Goal: Book appointment/travel/reservation

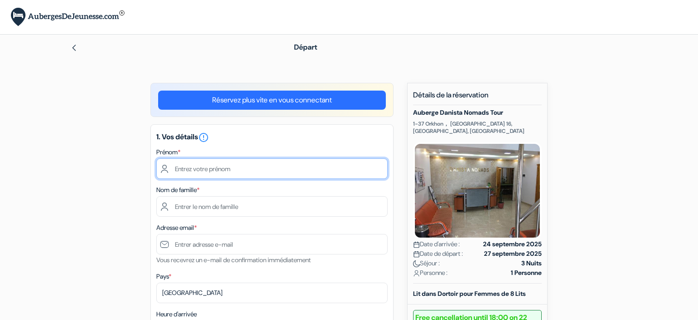
click at [299, 159] on input "text" at bounding box center [271, 168] width 231 height 20
type input "o"
type input "Colline"
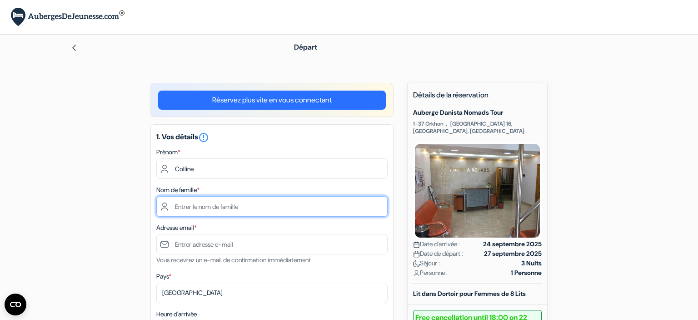
click at [270, 206] on input "text" at bounding box center [271, 206] width 231 height 20
type input "Buchy"
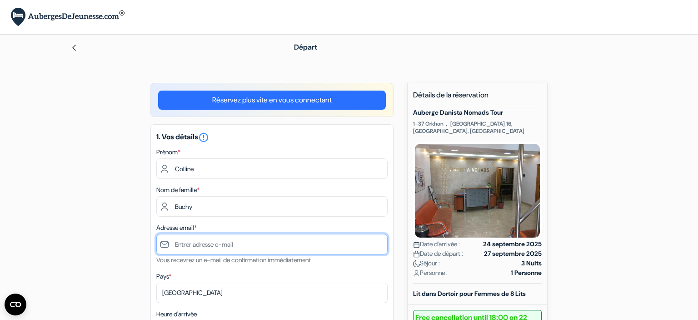
click at [200, 242] on input "text" at bounding box center [271, 244] width 231 height 20
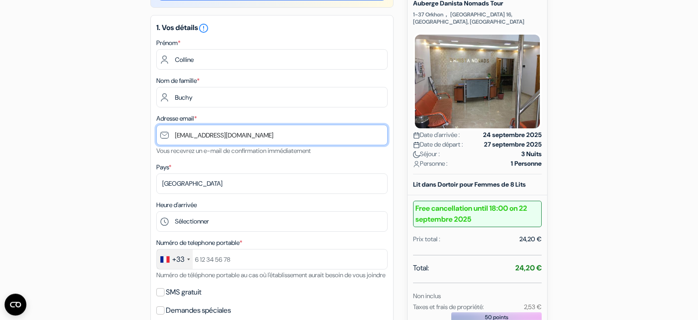
scroll to position [110, 0]
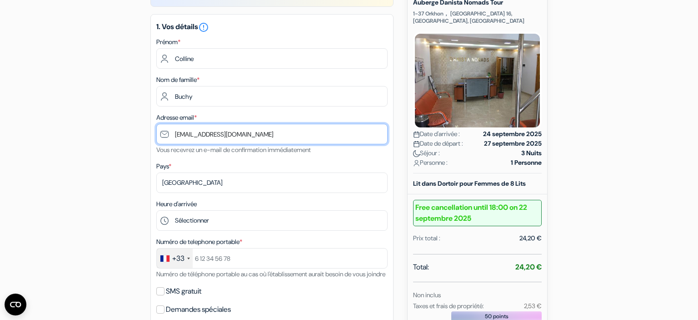
type input "[EMAIL_ADDRESS][DOMAIN_NAME]"
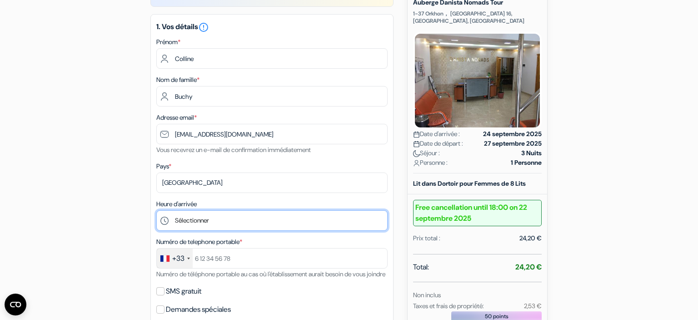
select select "12"
click option "12:00" at bounding box center [0, 0] width 0 height 0
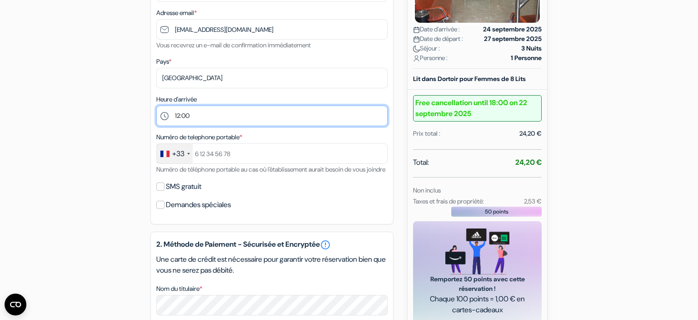
scroll to position [206, 0]
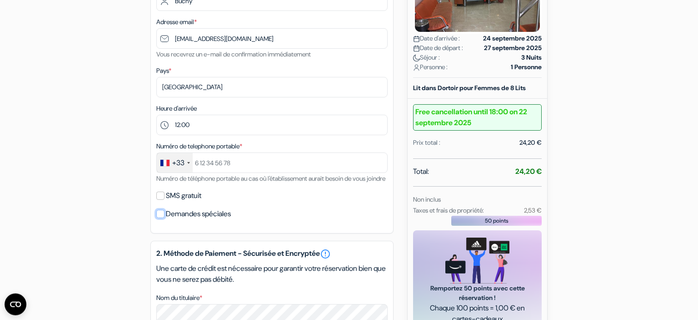
click at [161, 218] on input "Demandes spéciales" at bounding box center [160, 214] width 8 height 8
checkbox input "true"
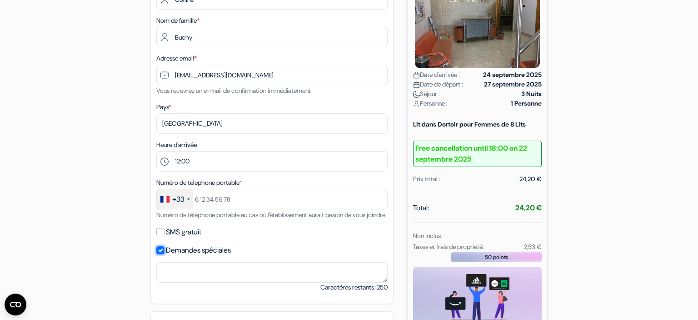
scroll to position [167, 0]
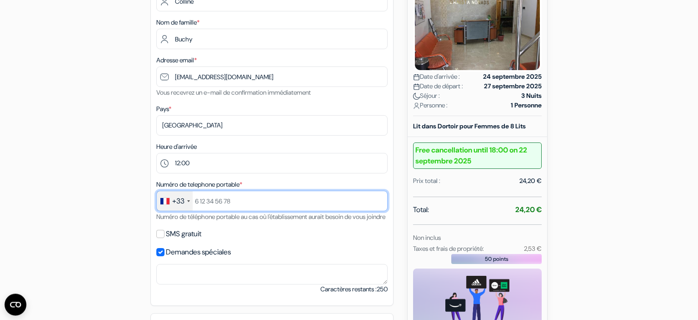
click at [232, 208] on input "text" at bounding box center [271, 201] width 231 height 20
type input "6"
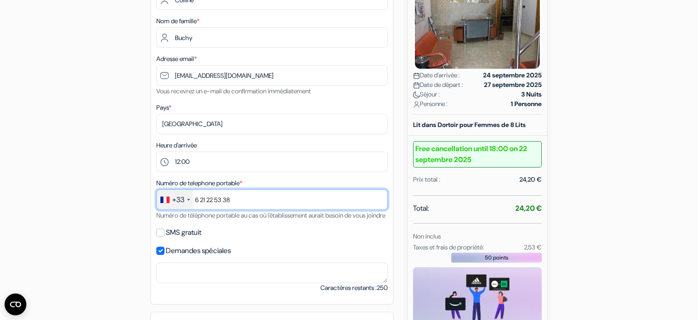
scroll to position [170, 0]
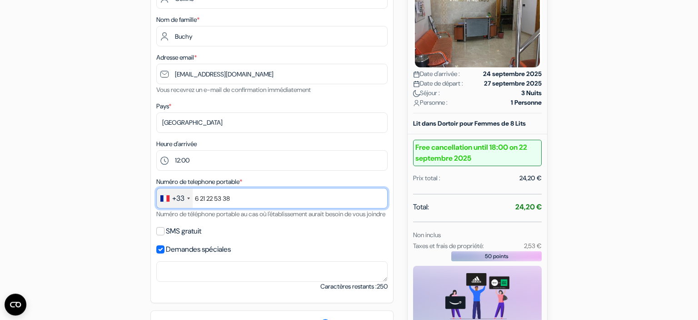
type input "6 21 22 53 38"
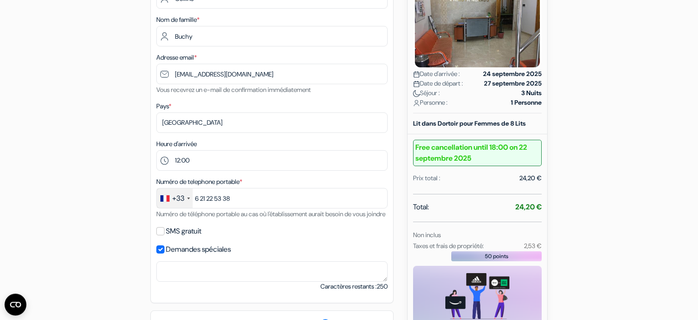
click at [183, 237] on label "SMS gratuit" at bounding box center [183, 231] width 35 height 13
click at [165, 235] on input "SMS gratuit" at bounding box center [160, 231] width 8 height 8
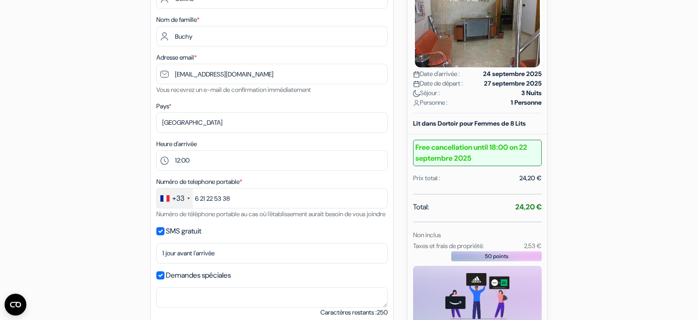
click at [176, 237] on label "SMS gratuit" at bounding box center [183, 231] width 35 height 13
click at [165, 235] on input "SMS gratuit" at bounding box center [160, 231] width 8 height 8
checkbox input "false"
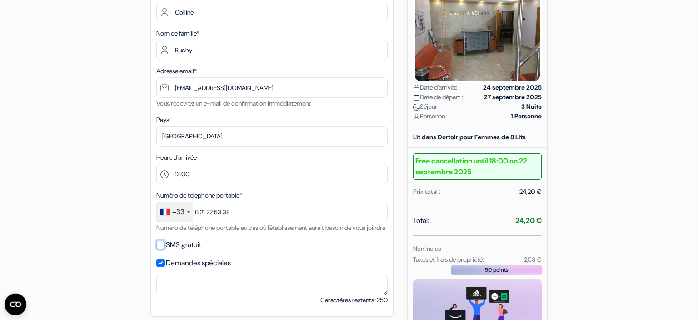
scroll to position [216, 0]
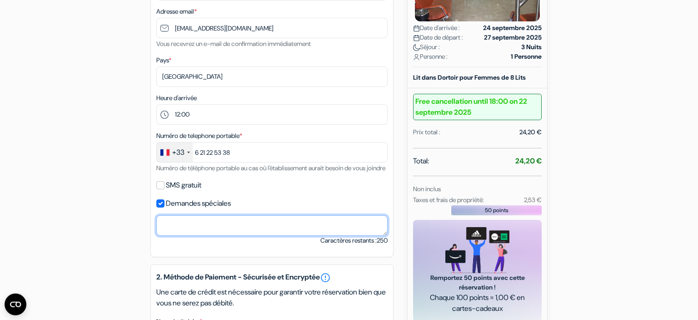
click at [196, 236] on textarea "Nom du titulaire *" at bounding box center [271, 225] width 231 height 20
paste textarea "Hello. I will arrive at Ulaanbaatar Airport at 5 a.m. on 25 September. I have i…"
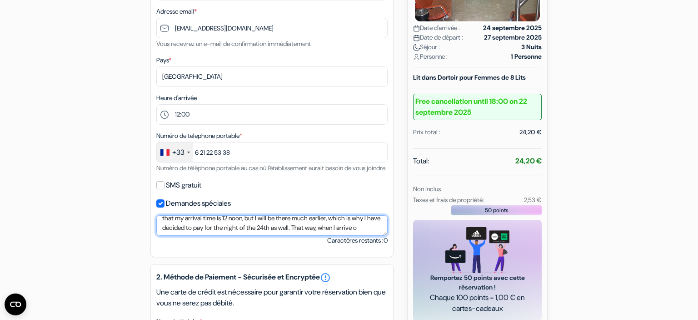
scroll to position [24, 0]
type textarea "Hello. I will arrive at Ulaanbaatar Airport at 5 a.m. on 25 September. I have i…"
drag, startPoint x: 230, startPoint y: 243, endPoint x: 128, endPoint y: 224, distance: 103.6
click at [156, 224] on textarea "Hello. I will arrive at Ulaanbaatar Airport at 5 a.m. on 25 September. I have i…" at bounding box center [271, 225] width 231 height 20
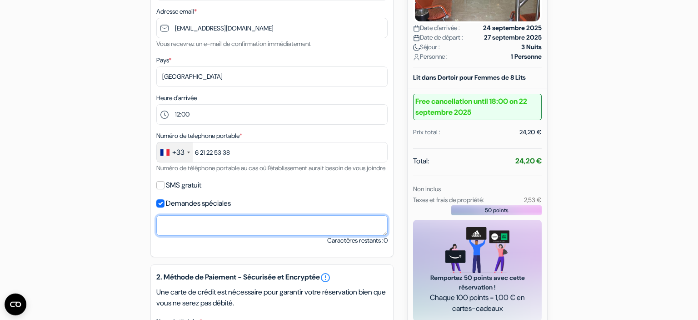
scroll to position [0, 0]
paste textarea "Hello, I land in Ulaanbaatar at 5 a.m. on Sept 25. I listed 12 noon as arrival,…"
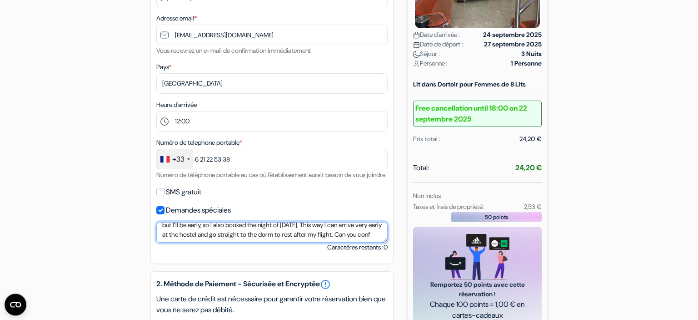
scroll to position [24, 0]
drag, startPoint x: 335, startPoint y: 238, endPoint x: 374, endPoint y: 238, distance: 38.7
click at [374, 238] on textarea "Hello, I land in Ulaanbaatar at 5 a.m. on Sept 25. I listed 12 noon as arrival,…" at bounding box center [271, 232] width 231 height 20
click at [379, 242] on textarea "Hello, I land in Ulaanbaatar at 5 a.m. on Sept 25. I listed 12 noon as arrival,…" at bounding box center [271, 232] width 231 height 20
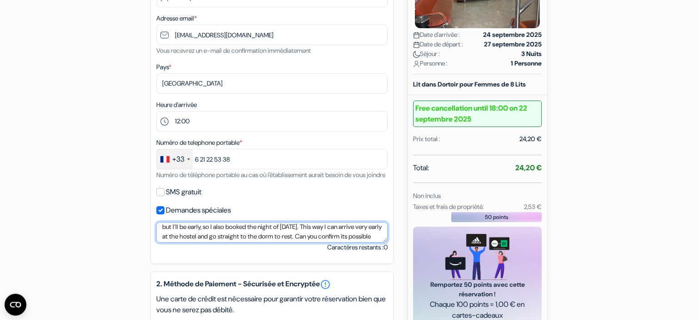
scroll to position [13, 0]
click at [171, 242] on textarea "Hello, I land in Ulaanbaatar at 5 a.m. on Sept 25. I listed 12 noon as arrival,…" at bounding box center [271, 232] width 231 height 20
click at [170, 242] on textarea "Hello, I land in Ulaanbaatar at 5 a.m. on Sept 25. I listed 12 noon as arrival,…" at bounding box center [271, 232] width 231 height 20
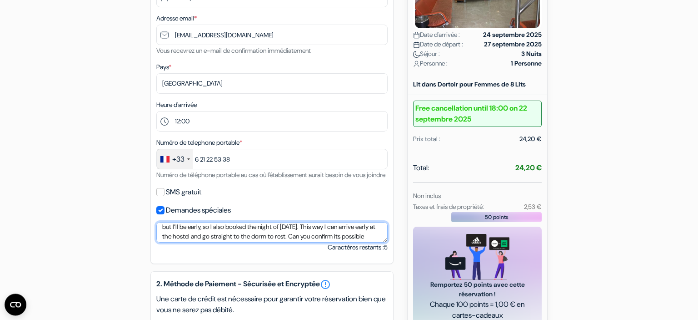
click at [174, 242] on textarea "Hello, I land in Ulaanbaatar at 5 a.m. on Sept 25. I listed 12 noon as arrival,…" at bounding box center [271, 232] width 231 height 20
click at [187, 242] on textarea "Hello, I land in Ulaanbaatar at 5 a.m. on Sept 25. I listed 12 noon as arrival,…" at bounding box center [271, 232] width 231 height 20
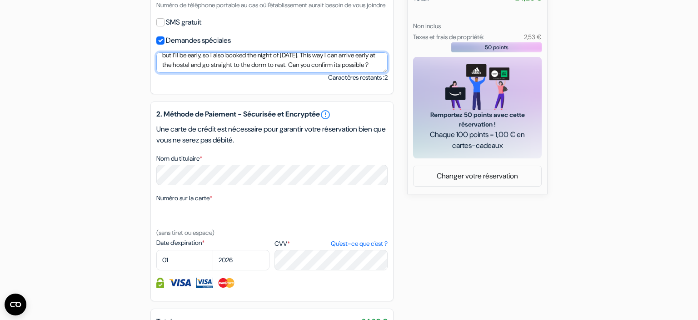
scroll to position [20, 0]
type textarea "Hello, I land in [GEOGRAPHIC_DATA] at 5 a.m. on [DATE]. I listed 12 noon as arr…"
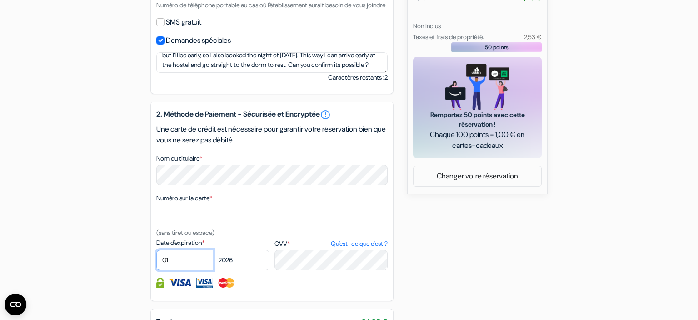
click at [156, 250] on select "01 02 03 04 05 06 07 08 09 10 11 12" at bounding box center [184, 260] width 57 height 20
click option "08" at bounding box center [0, 0] width 0 height 0
click at [213, 250] on select "2025 2026 2027 2028 2029 2030 2031 2032 2033 2034 2035 2036 2037 2038 2039 2040…" at bounding box center [241, 260] width 57 height 20
select select "09"
click option "09" at bounding box center [0, 0] width 0 height 0
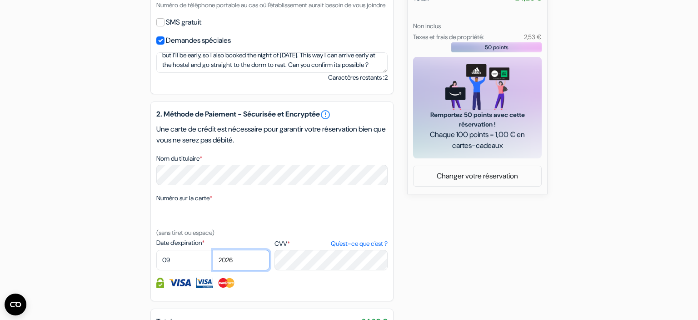
click at [213, 250] on select "2025 2026 2027 2028 2029 2030 2031 2032 2033 2034 2035 2036 2037 2038 2039 2040…" at bounding box center [241, 260] width 57 height 20
select select "2028"
click option "2028" at bounding box center [0, 0] width 0 height 0
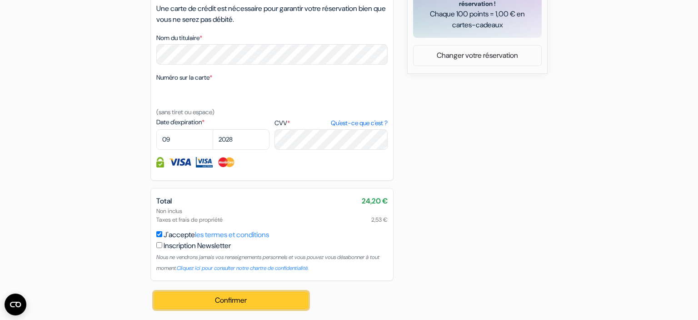
click at [264, 302] on button "Confirmer Loading..." at bounding box center [231, 299] width 154 height 17
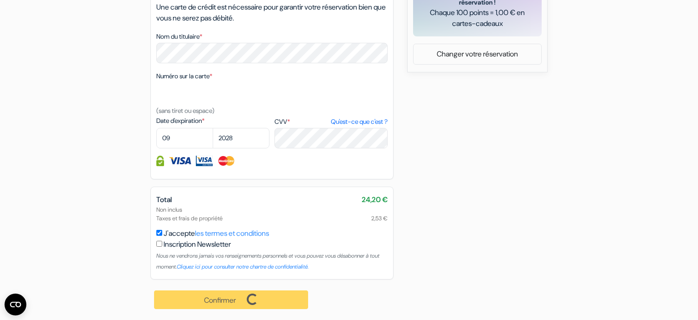
click at [223, 301] on div "Confirmer Loading... Traitement de la demande..." at bounding box center [232, 299] width 162 height 40
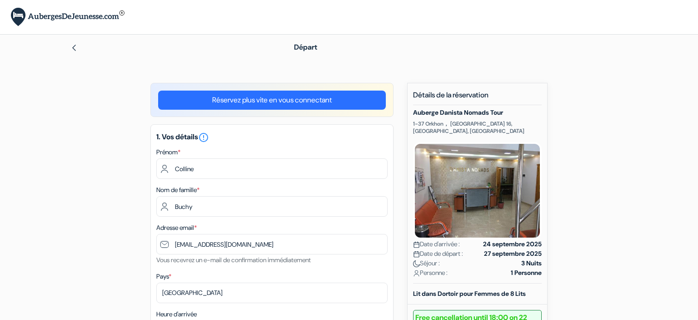
select select "12"
select select "09"
select select "2028"
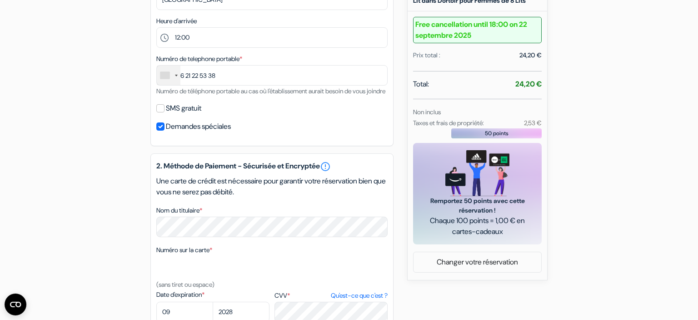
scroll to position [281, 0]
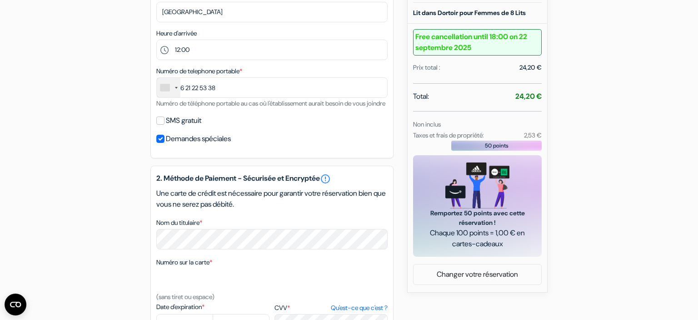
click at [154, 149] on div "1. Vos détails error_outline Prénom * Colline Nom de famille * Buchy Adresse em…" at bounding box center [272, 1] width 243 height 315
click at [156, 143] on input "Demandes spéciales" at bounding box center [160, 139] width 8 height 8
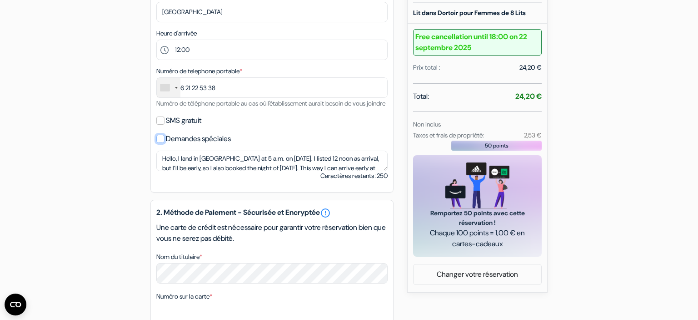
scroll to position [20, 0]
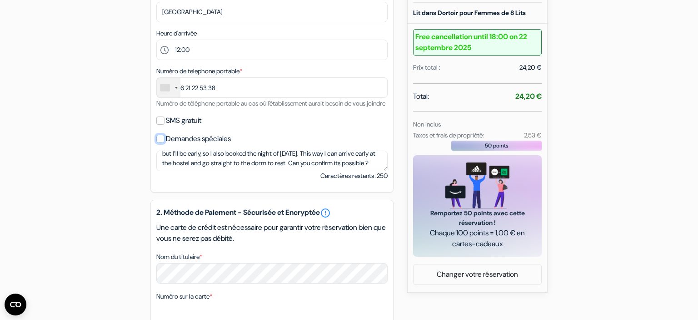
click at [156, 143] on input "Demandes spéciales" at bounding box center [160, 139] width 8 height 8
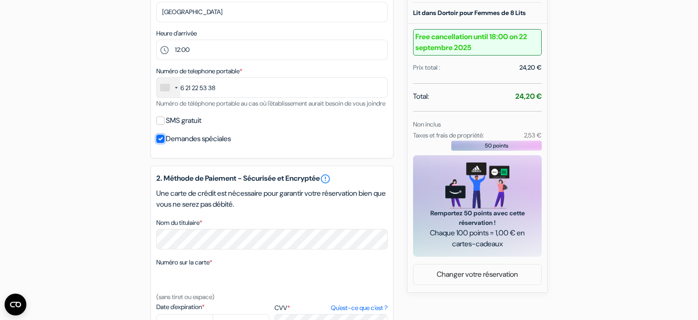
click at [157, 143] on input "Demandes spéciales" at bounding box center [160, 139] width 8 height 8
checkbox input "false"
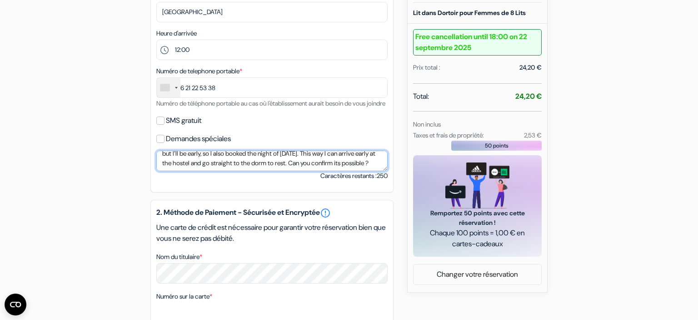
click at [199, 171] on textarea "Hello, I land in [GEOGRAPHIC_DATA] at 5 a.m. on [DATE]. I listed 12 noon as arr…" at bounding box center [271, 161] width 231 height 20
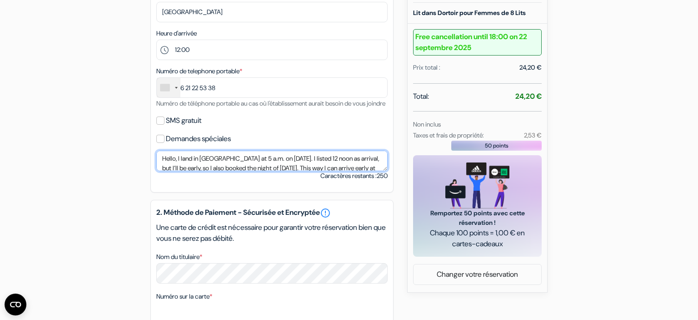
drag, startPoint x: 194, startPoint y: 174, endPoint x: 105, endPoint y: 124, distance: 102.2
click at [156, 151] on textarea "Hello, I land in [GEOGRAPHIC_DATA] at 5 a.m. on [DATE]. I listed 12 noon as arr…" at bounding box center [271, 161] width 231 height 20
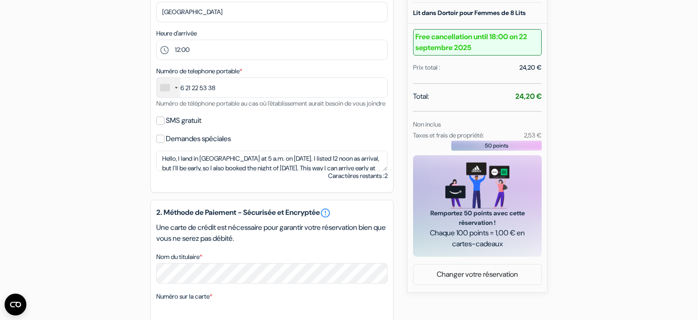
click at [105, 124] on div "add_box Auberge Danista Nomads Tour 1-37 Orkhon， [STREET_ADDRESS] Détails de l'…" at bounding box center [349, 170] width 600 height 736
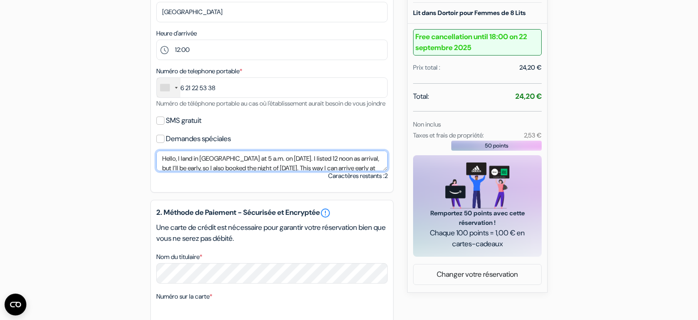
click at [181, 171] on textarea "Hello, I land in [GEOGRAPHIC_DATA] at 5 a.m. on [DATE]. I listed 12 noon as arr…" at bounding box center [271, 161] width 231 height 20
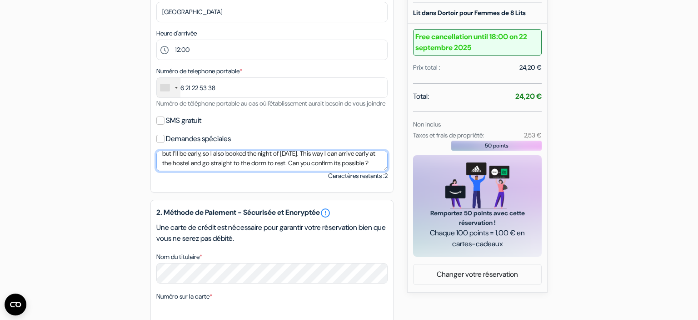
drag, startPoint x: 161, startPoint y: 166, endPoint x: 223, endPoint y: 260, distance: 112.8
click at [223, 171] on textarea "Hello, I land in [GEOGRAPHIC_DATA] at 5 a.m. on [DATE]. I listed 12 noon as arr…" at bounding box center [271, 161] width 231 height 20
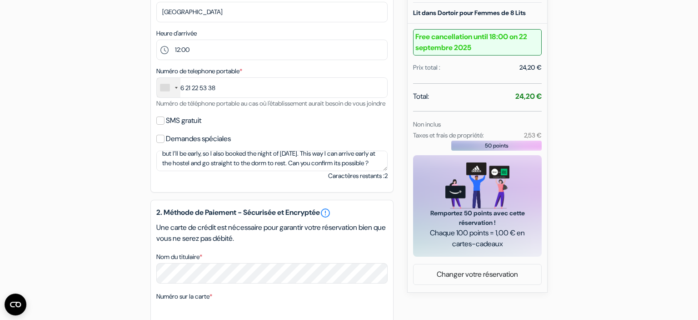
click at [141, 182] on div "add_box Auberge Danista Nomads Tour 1-37 Orkhon， [STREET_ADDRESS] Détails de l'…" at bounding box center [349, 170] width 600 height 736
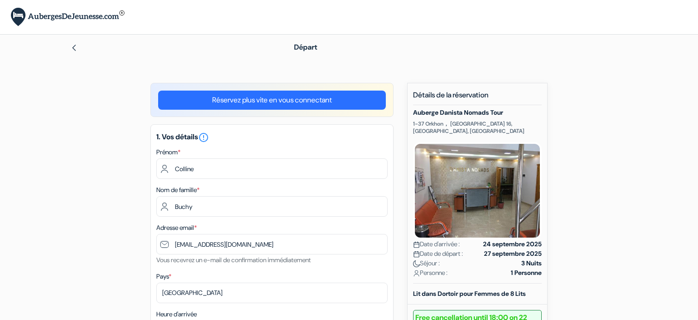
select select "12"
select select "09"
select select "2028"
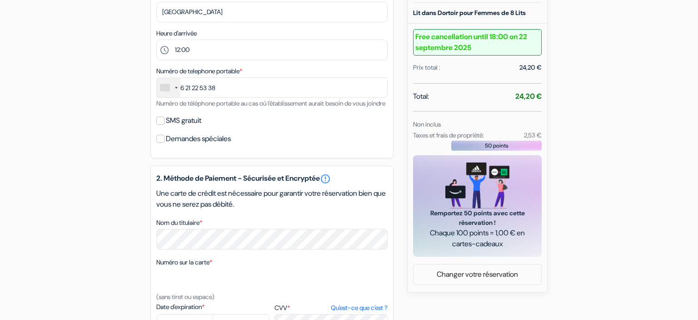
click at [165, 145] on div "Demandes spéciales" at bounding box center [271, 138] width 231 height 13
click at [157, 143] on input "Demandes spéciales" at bounding box center [160, 139] width 8 height 8
checkbox input "true"
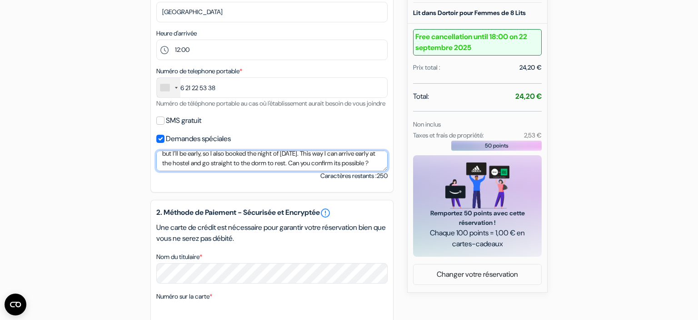
scroll to position [0, 0]
drag, startPoint x: 200, startPoint y: 176, endPoint x: 121, endPoint y: 155, distance: 82.0
click at [156, 155] on textarea "Hello, I land in [GEOGRAPHIC_DATA] at 5 a.m. on [DATE]. I listed 12 noon as arr…" at bounding box center [271, 161] width 231 height 20
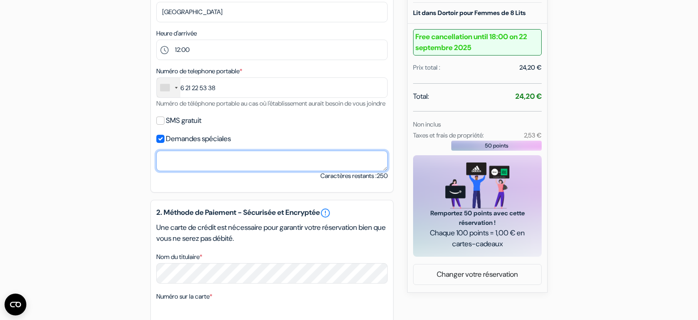
paste textarea "Hello, I land in [GEOGRAPHIC_DATA] at 5 a.m. on [DATE]. I listed 12 noon as arr…"
type textarea "Hello, I land in [GEOGRAPHIC_DATA] at 5 a.m. on [DATE]. I listed 12 noon as arr…"
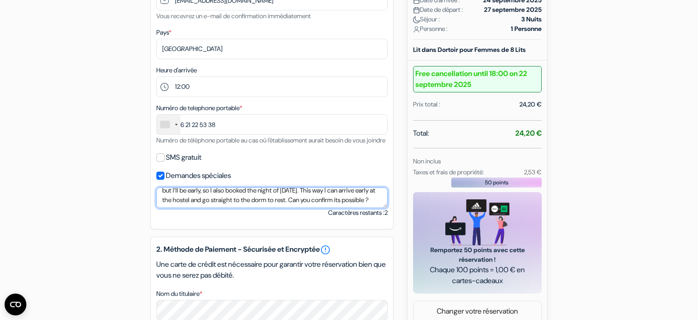
scroll to position [243, 0]
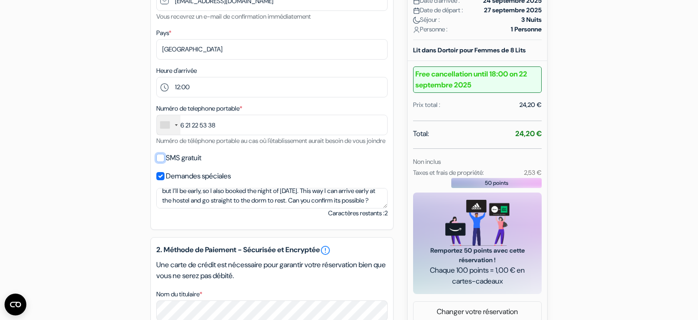
click at [158, 162] on input "SMS gratuit" at bounding box center [160, 158] width 8 height 8
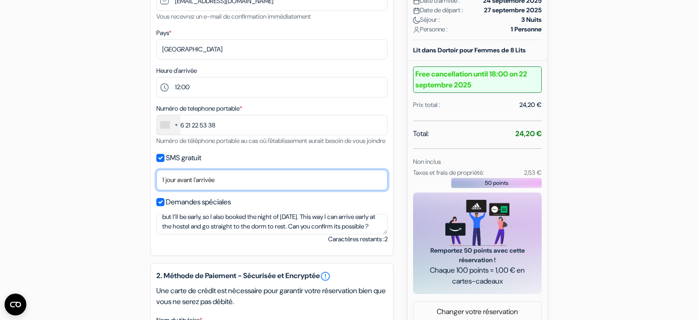
click at [156, 170] on select "Non merci Maintenant Le jour de votre arrivée 1 jour avant l'arrivée 2 jours av…" at bounding box center [271, 180] width 231 height 20
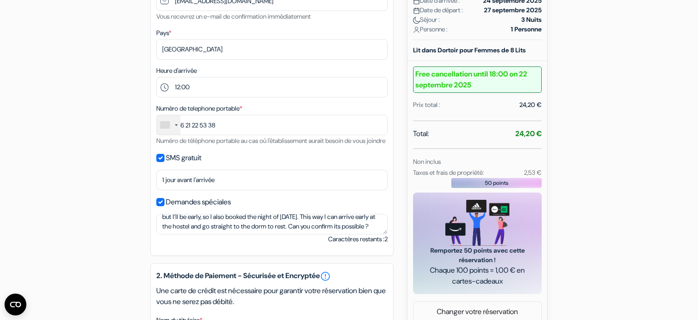
click at [145, 185] on div "add_box Auberge Danista Nomads Tour 1-37 Orkhon， [STREET_ADDRESS] Détails de l'…" at bounding box center [349, 220] width 600 height 762
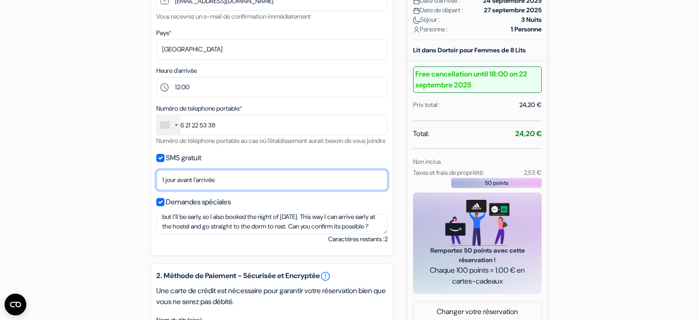
click at [156, 170] on select "Non merci Maintenant Le jour de votre arrivée 1 jour avant l'arrivée 2 jours av…" at bounding box center [271, 180] width 231 height 20
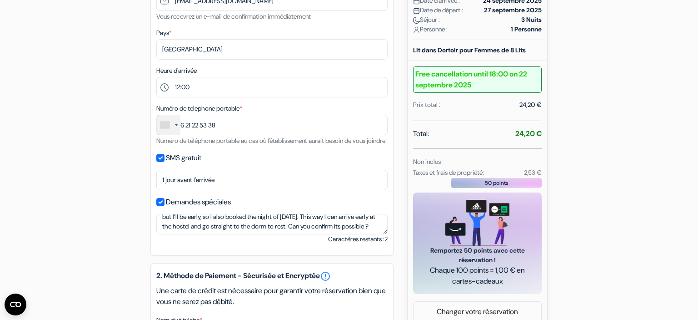
click at [143, 189] on div "add_box Auberge Danista Nomads Tour 1-37 Orkhon， [STREET_ADDRESS] Détails de l'…" at bounding box center [349, 220] width 600 height 762
click at [158, 162] on input "SMS gratuit" at bounding box center [160, 158] width 8 height 8
checkbox input "false"
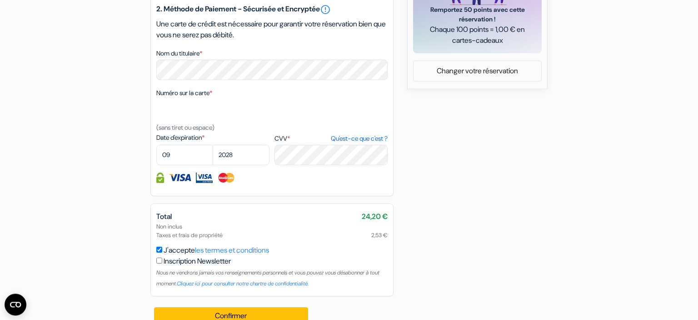
scroll to position [511, 0]
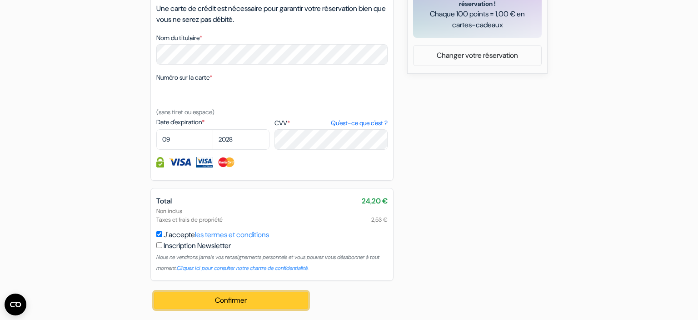
click at [225, 298] on button "Confirmer Loading..." at bounding box center [231, 299] width 154 height 17
click at [254, 305] on button "Confirmer Loading..." at bounding box center [231, 299] width 154 height 17
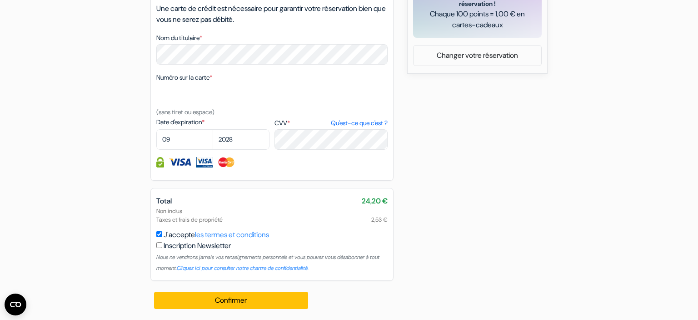
click at [160, 239] on div "J'accepte les termes et conditions Inscription Newsletter Nous ne vendrons jama…" at bounding box center [271, 251] width 231 height 44
click at [164, 236] on div "J'accepte les termes et conditions Inscription Newsletter Nous ne vendrons jama…" at bounding box center [271, 251] width 231 height 44
click at [160, 236] on input "J'accepte les termes et conditions" at bounding box center [159, 234] width 6 height 6
click at [156, 235] on div "Total 24,20 € Non inclus Taxes et frais de propriété 2,53 € J'accepte les terme…" at bounding box center [272, 234] width 243 height 93
click at [157, 235] on input "J'accepte les termes et conditions" at bounding box center [159, 234] width 6 height 6
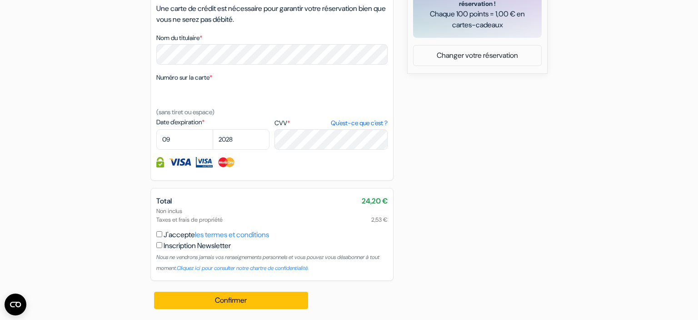
checkbox input "true"
click at [185, 165] on img at bounding box center [180, 162] width 23 height 10
click at [155, 166] on div "2. Méthode de Paiement - Sécurisée et Encryptée error_outline Une carte de créd…" at bounding box center [272, 81] width 243 height 200
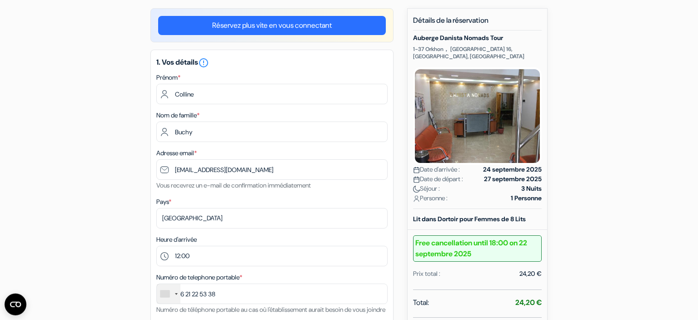
scroll to position [0, 0]
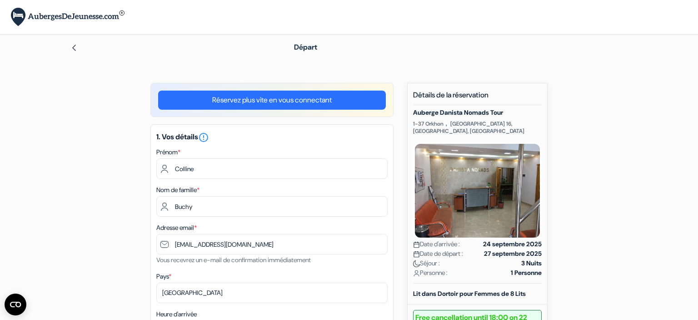
click at [247, 101] on link "Réservez plus vite en vous connectant" at bounding box center [272, 99] width 228 height 19
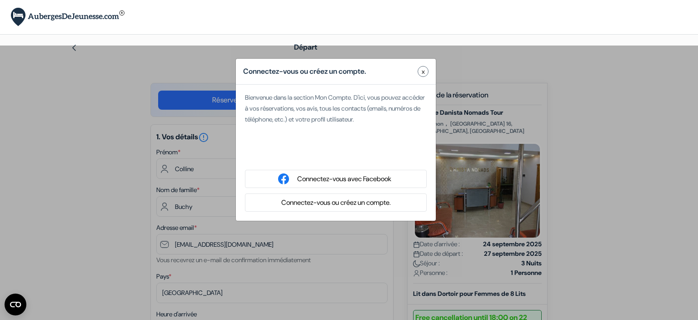
click at [423, 75] on span "x" at bounding box center [423, 72] width 3 height 10
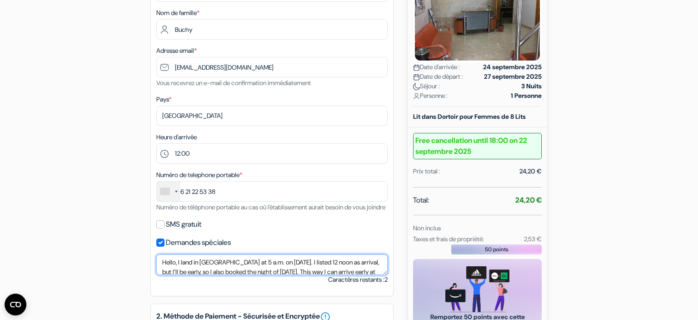
drag, startPoint x: 226, startPoint y: 279, endPoint x: 90, endPoint y: 243, distance: 139.9
click at [156, 254] on textarea "Hello, I land in [GEOGRAPHIC_DATA] at 5 a.m. on [DATE]. I listed 12 noon as arr…" at bounding box center [271, 264] width 231 height 20
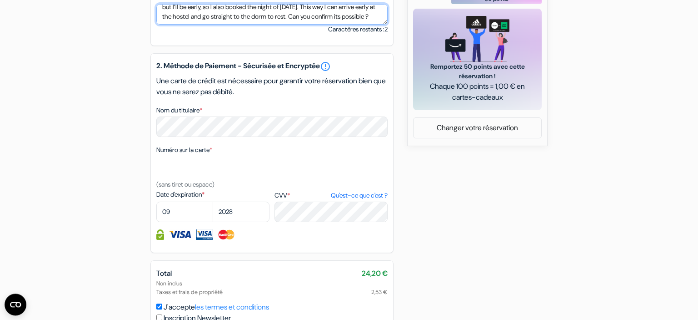
scroll to position [424, 0]
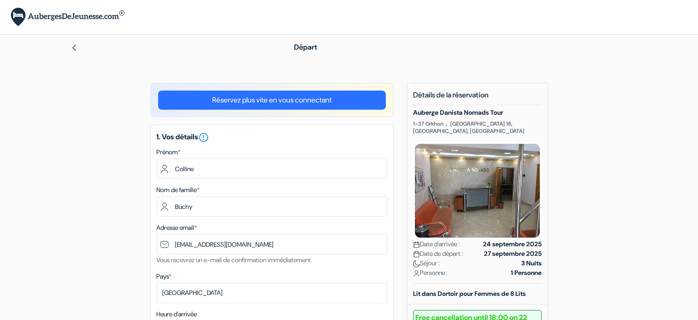
select select "12"
select select "09"
select select "2028"
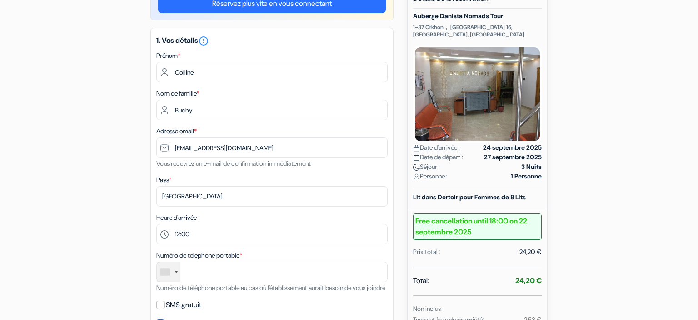
scroll to position [96, 0]
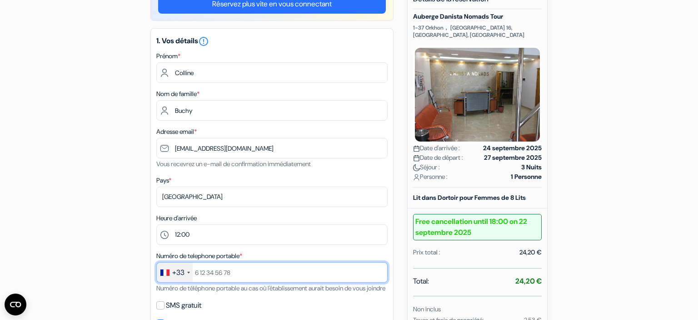
click at [272, 279] on input "text" at bounding box center [271, 272] width 231 height 20
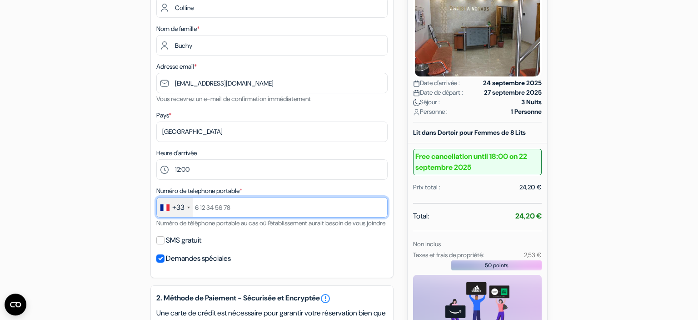
scroll to position [161, 0]
type input "6 21 22 53 38"
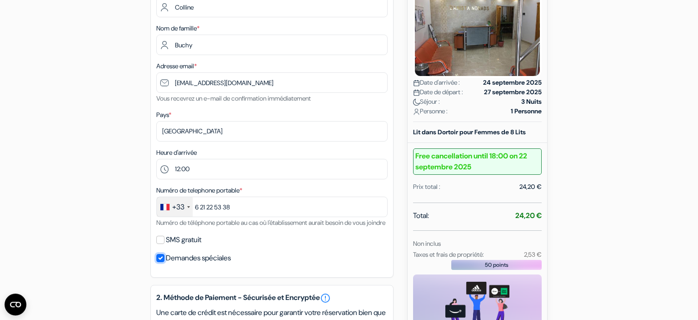
click at [161, 262] on input "Demandes spéciales" at bounding box center [160, 258] width 8 height 8
checkbox input "false"
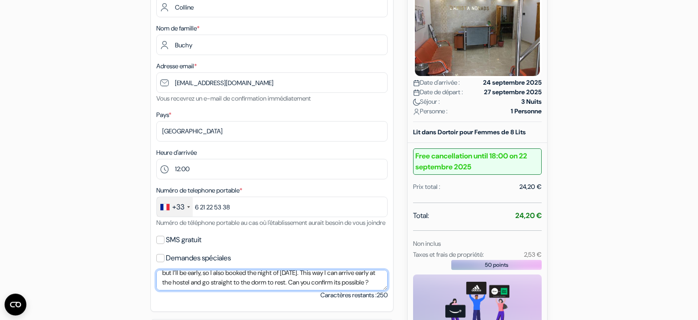
scroll to position [0, 0]
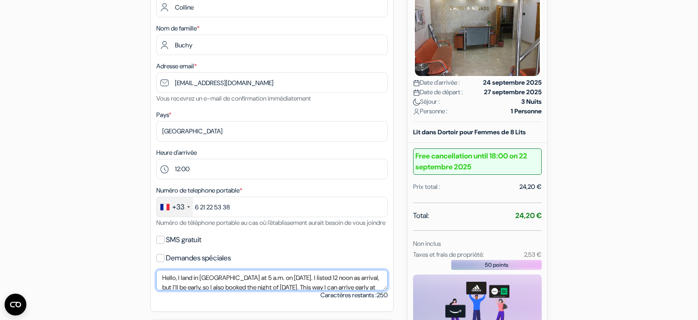
drag, startPoint x: 208, startPoint y: 296, endPoint x: 137, endPoint y: 269, distance: 76.3
click at [156, 270] on textarea "Hello, I land in [GEOGRAPHIC_DATA] at 5 a.m. on [DATE]. I listed 12 noon as arr…" at bounding box center [271, 280] width 231 height 20
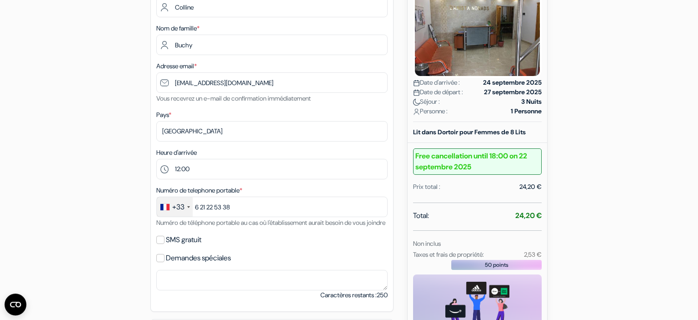
click at [133, 279] on div "add_box Auberge Danista Nomads Tour 1-37 Orkhon， [STREET_ADDRESS] Détails de l'…" at bounding box center [349, 289] width 600 height 736
click at [157, 244] on input "SMS gratuit" at bounding box center [160, 240] width 8 height 8
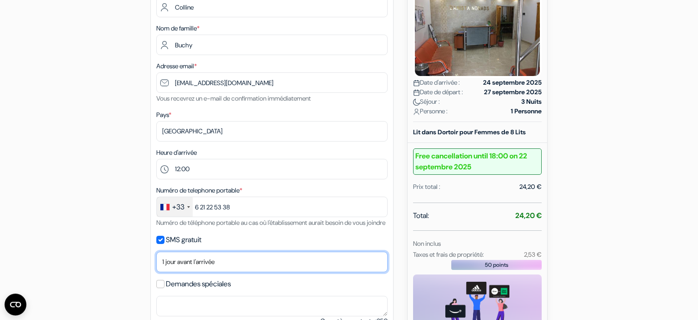
click at [156, 251] on select "Non merci Maintenant Le jour de votre arrivée 1 jour avant l'arrivée 2 jours av…" at bounding box center [271, 261] width 231 height 20
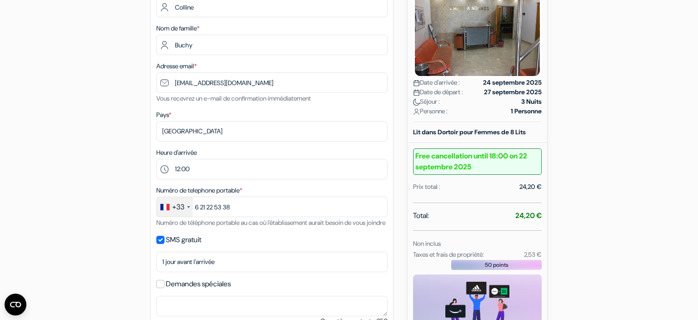
click at [143, 263] on div "add_box Auberge Danista Nomads Tour 1-37 Orkhon， [STREET_ADDRESS] Détails de l'…" at bounding box center [349, 302] width 600 height 762
click at [157, 246] on div "SMS gratuit" at bounding box center [271, 239] width 231 height 13
click at [162, 244] on input "SMS gratuit" at bounding box center [160, 240] width 8 height 8
checkbox input "false"
click at [161, 262] on input "Demandes spéciales" at bounding box center [160, 258] width 8 height 8
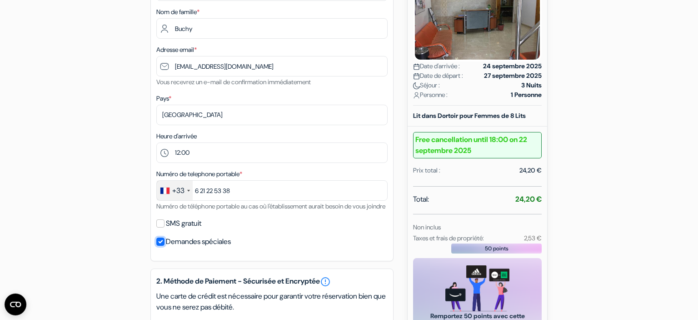
scroll to position [178, 0]
click at [189, 248] on label "Demandes spéciales" at bounding box center [198, 241] width 65 height 13
click at [165, 246] on input "Demandes spéciales" at bounding box center [160, 241] width 8 height 8
checkbox input "false"
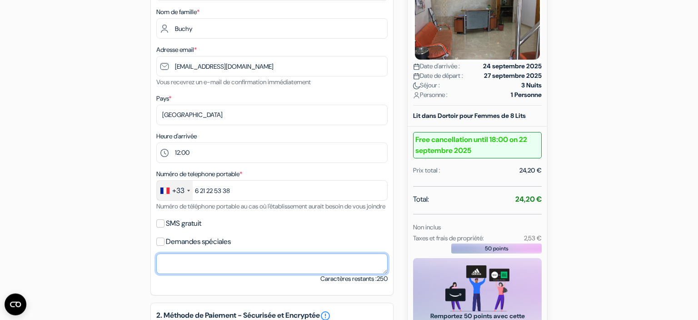
click at [174, 274] on textarea "Nom du titulaire *" at bounding box center [271, 263] width 231 height 20
paste textarea "Hello, I land in [GEOGRAPHIC_DATA] at 5 a.m. on [DATE]. I listed 12 noon as arr…"
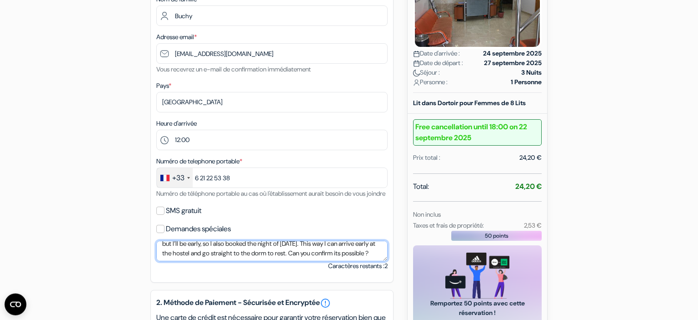
scroll to position [0, 0]
type textarea "Hello, I land in [GEOGRAPHIC_DATA] at 5 a.m. on [DATE]. I listed 12 noon as arr…"
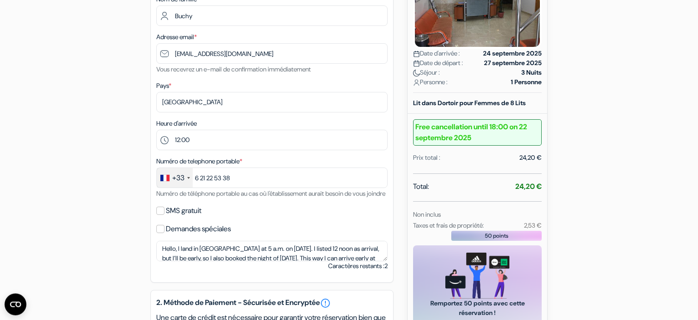
click at [166, 235] on div "Demandes spéciales" at bounding box center [271, 228] width 231 height 13
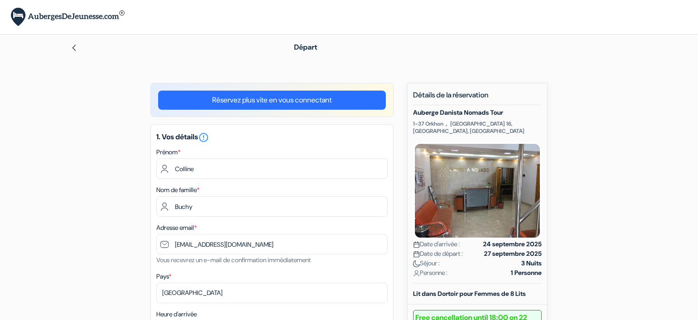
select select "12"
select select "09"
select select "2028"
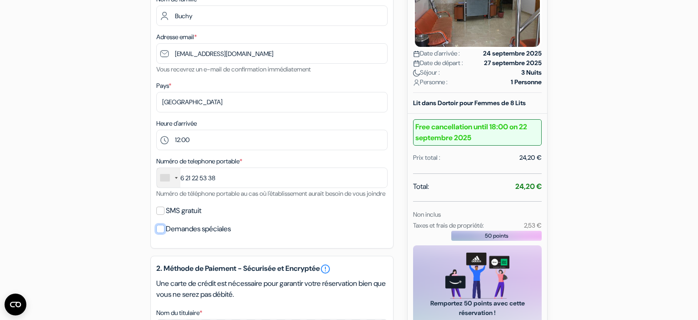
click at [165, 233] on input "Demandes spéciales" at bounding box center [160, 229] width 8 height 8
checkbox input "true"
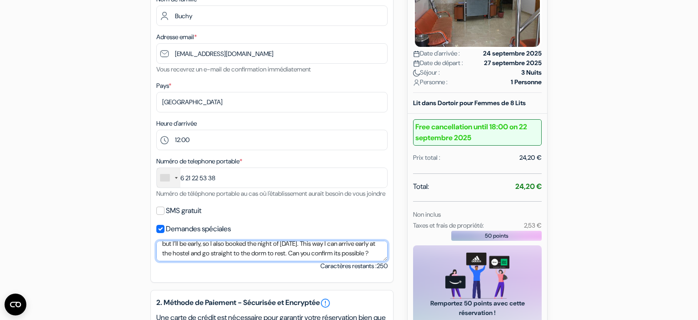
scroll to position [0, 0]
drag, startPoint x: 305, startPoint y: 265, endPoint x: 94, endPoint y: 218, distance: 216.7
click at [156, 241] on textarea "Hello, I land in [GEOGRAPHIC_DATA] at 5 a.m. on [DATE]. I listed 12 noon as arr…" at bounding box center [271, 251] width 231 height 20
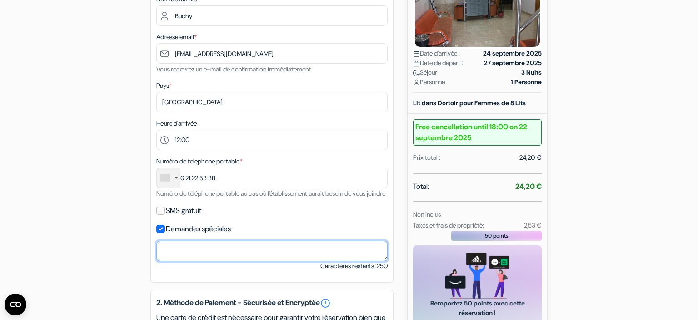
paste textarea "Hello, I land in [GEOGRAPHIC_DATA] at 5 a.m. on [DATE]. I listed 12 noon as arr…"
type textarea "Hello, I land in [GEOGRAPHIC_DATA] at 5 a.m. on [DATE]. I listed 12 noon as arr…"
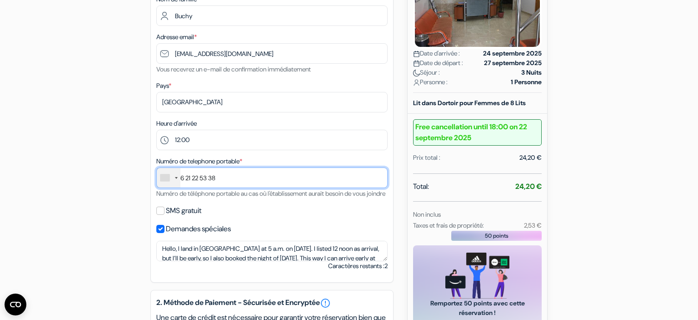
click at [231, 184] on input "6 21 22 53 38" at bounding box center [271, 177] width 231 height 20
type input "6 21 22 53 38"
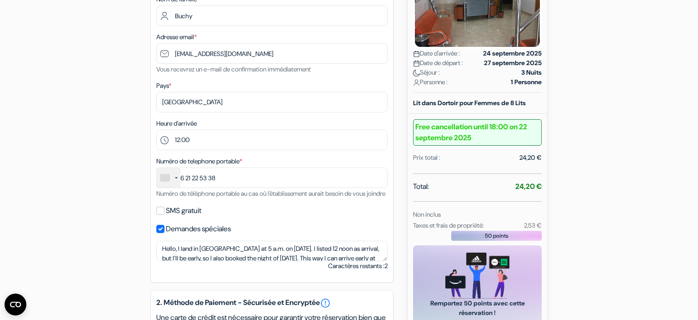
click at [114, 186] on div "add_box Auberge Danista Nomads Tour 1-37 Orkhon， [STREET_ADDRESS] Détails de l'…" at bounding box center [349, 260] width 600 height 736
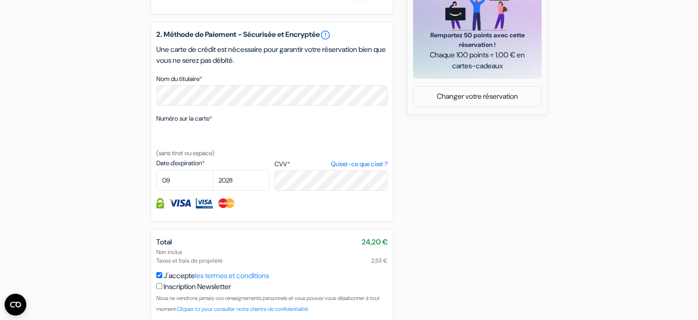
scroll to position [511, 0]
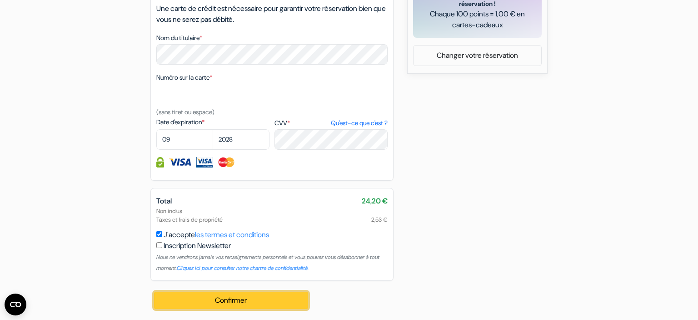
click at [227, 300] on button "Confirmer Loading..." at bounding box center [231, 299] width 154 height 17
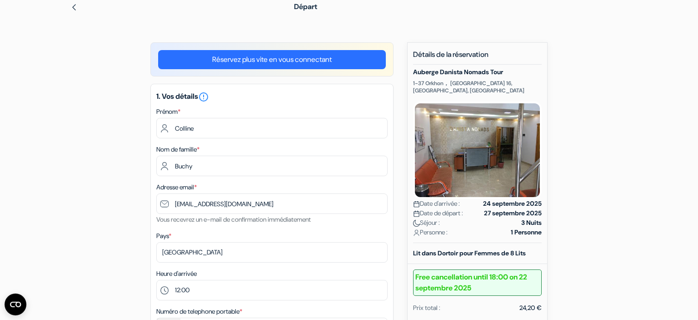
scroll to position [40, 0]
click at [455, 271] on b "Free cancellation until 18:00 on 22 septembre 2025" at bounding box center [477, 283] width 129 height 26
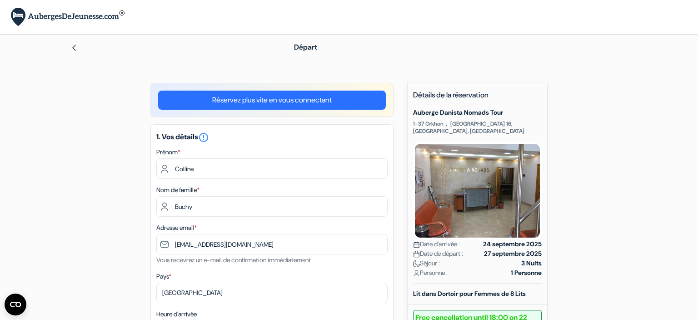
click at [306, 45] on span "Départ" at bounding box center [305, 47] width 23 height 10
click at [282, 44] on div "Départ" at bounding box center [349, 47] width 600 height 25
click at [78, 47] on div at bounding box center [167, 47] width 194 height 11
click at [74, 48] on img at bounding box center [73, 47] width 7 height 7
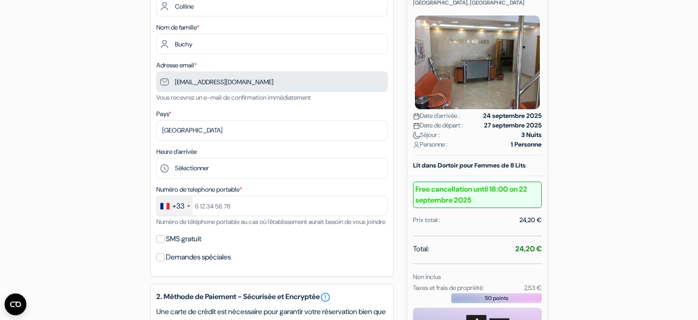
scroll to position [127, 0]
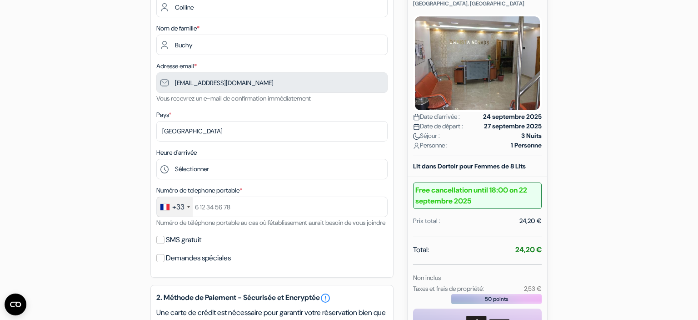
click at [166, 264] on div "Demandes spéciales" at bounding box center [271, 257] width 231 height 13
click at [163, 262] on input "Demandes spéciales" at bounding box center [160, 258] width 8 height 8
checkbox input "true"
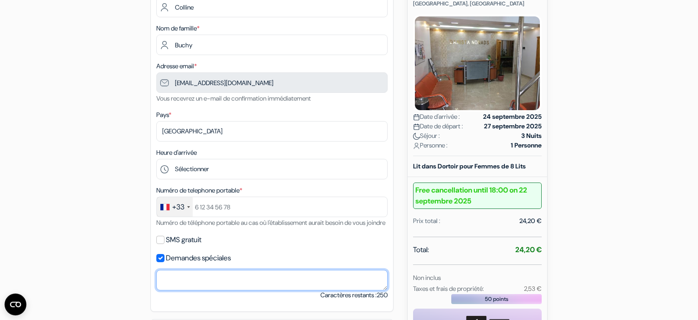
click at [203, 288] on textarea "Nom du titulaire *" at bounding box center [271, 280] width 231 height 20
paste textarea "Hello, I land in [GEOGRAPHIC_DATA] at 5 a.m. on [DATE]. I listed 12 noon as arr…"
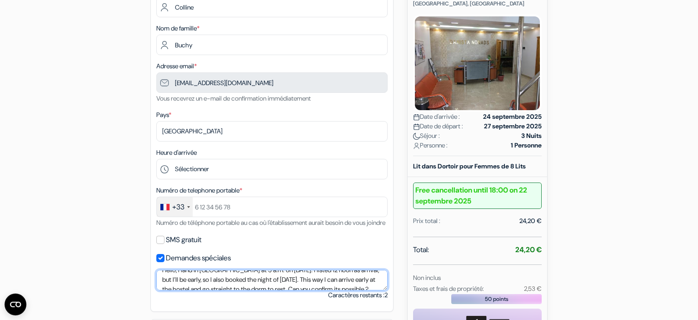
scroll to position [0, 0]
type textarea "Hello, I land in [GEOGRAPHIC_DATA] at 5 a.m. on [DATE]. I listed 12 noon as arr…"
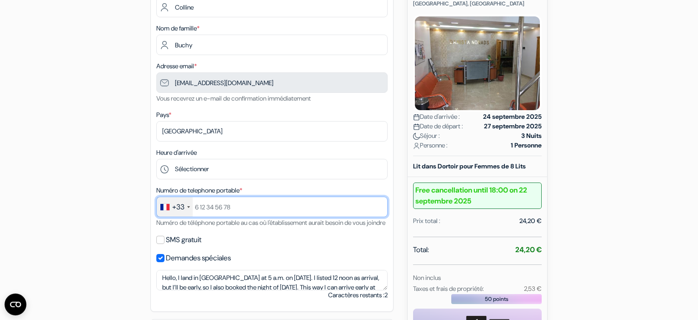
click at [207, 214] on input "text" at bounding box center [271, 206] width 231 height 20
type input "6 21 22 53 38"
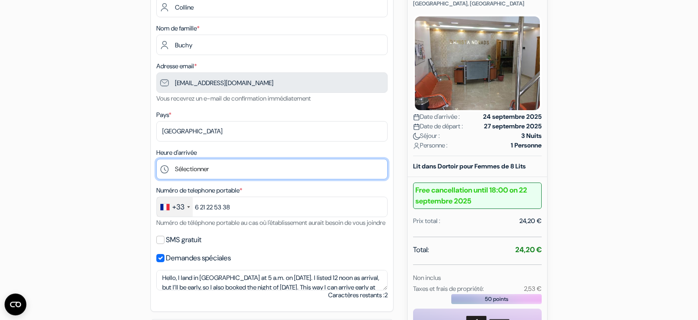
select select "12"
click option "12:00" at bounding box center [0, 0] width 0 height 0
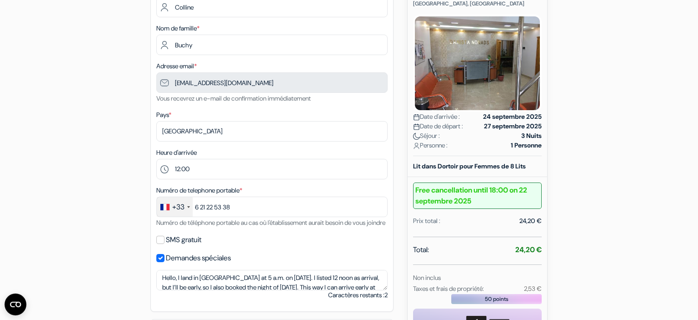
click at [117, 146] on div "add_box Auberge Danista Nomads Tour 1-37 Orkhon， [STREET_ADDRESS] Détails de l'…" at bounding box center [349, 306] width 600 height 702
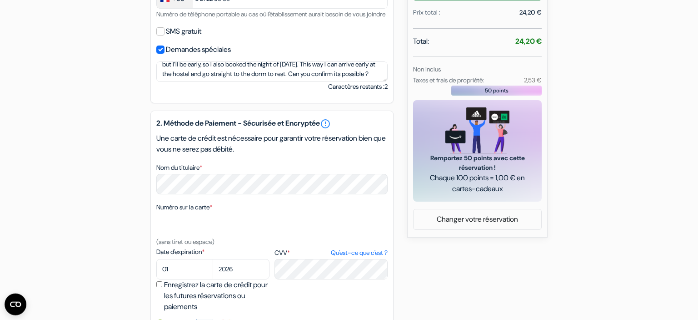
scroll to position [364, 0]
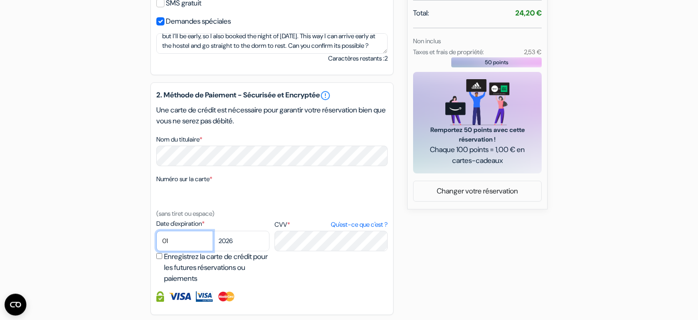
select select "09"
click option "09" at bounding box center [0, 0] width 0 height 0
select select "2028"
click option "2028" at bounding box center [0, 0] width 0 height 0
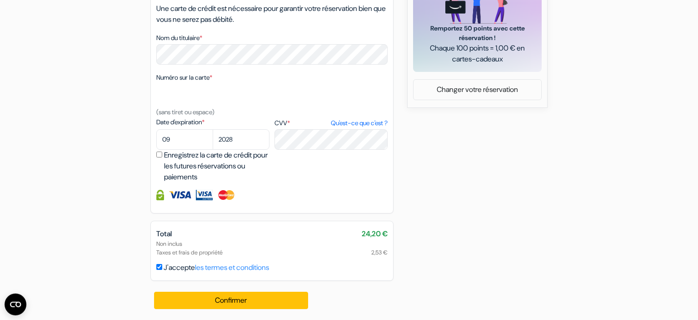
scroll to position [477, 0]
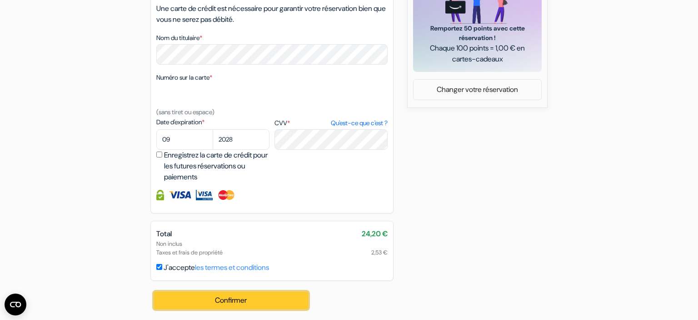
click at [259, 299] on button "Confirmer Loading..." at bounding box center [231, 299] width 154 height 17
click at [225, 297] on button "Confirmer Loading..." at bounding box center [231, 299] width 154 height 17
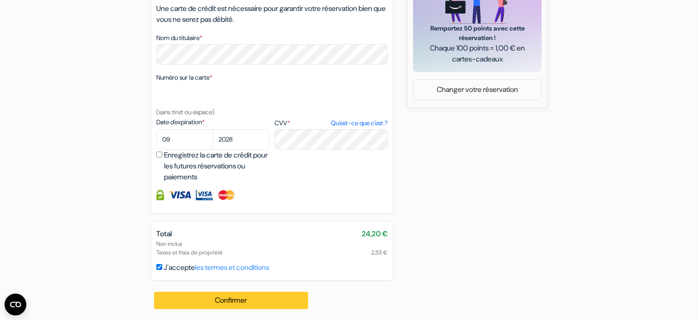
click at [225, 297] on div "Confirmer Loading... Traitement de la demande..." at bounding box center [232, 300] width 162 height 39
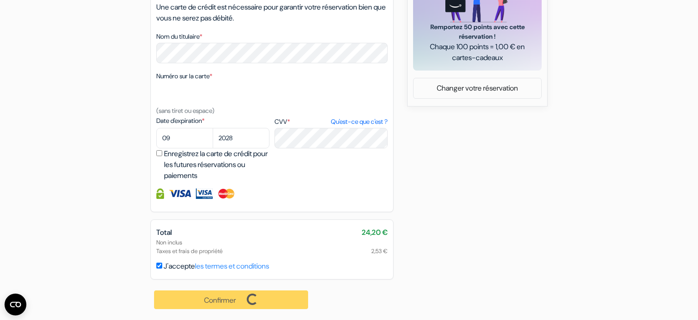
click at [225, 297] on div "Confirmer Loading... Traitement de la demande..." at bounding box center [232, 299] width 162 height 40
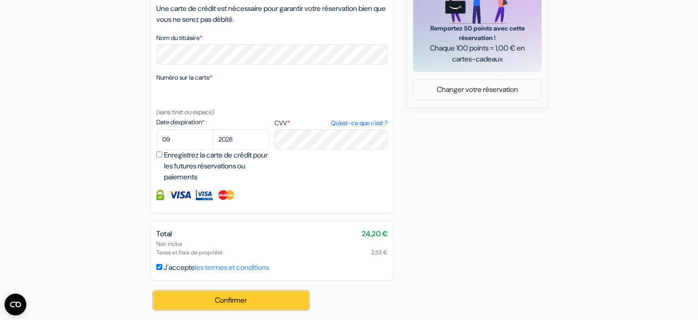
click at [225, 300] on button "Confirmer Loading..." at bounding box center [231, 299] width 154 height 17
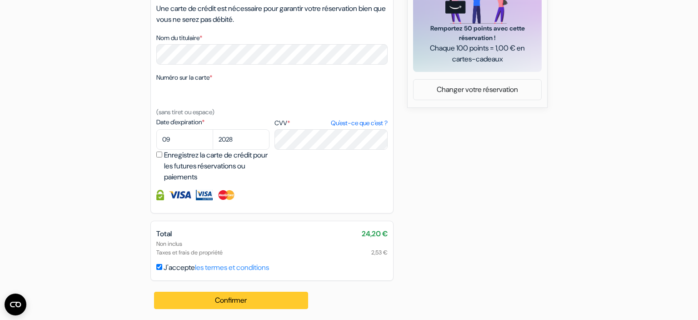
click at [225, 300] on div "Confirmer Loading... Traitement de la demande..." at bounding box center [232, 300] width 162 height 39
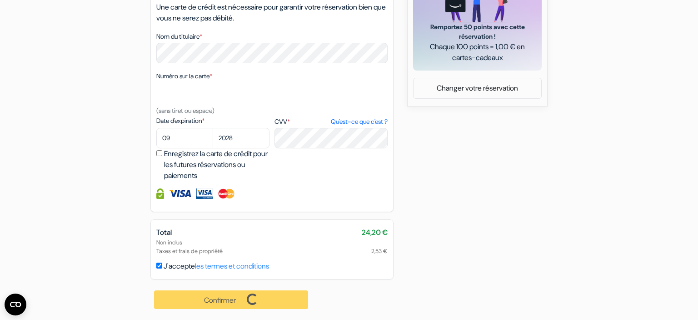
click at [225, 300] on div "Confirmer Loading... Traitement de la demande..." at bounding box center [232, 299] width 162 height 40
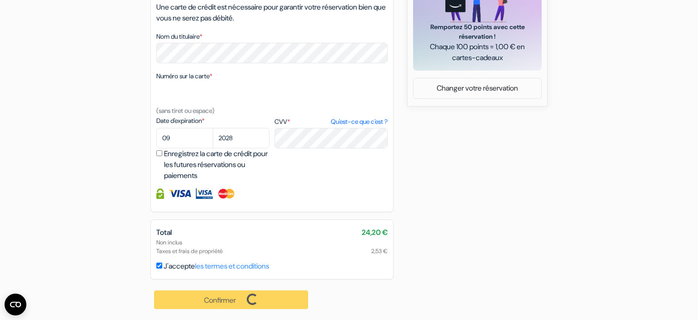
click at [225, 300] on div "Confirmer Loading... Traitement de la demande..." at bounding box center [232, 299] width 162 height 40
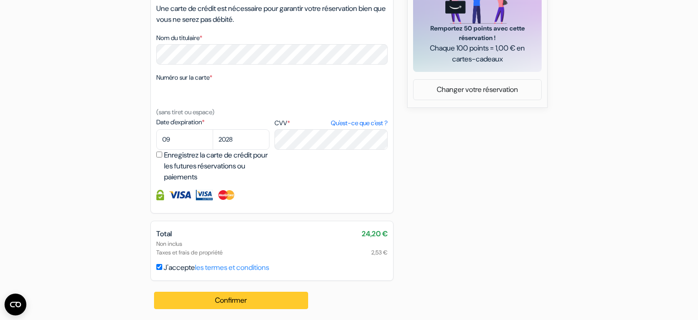
click at [225, 300] on div "Confirmer Loading... Traitement de la demande..." at bounding box center [232, 300] width 162 height 39
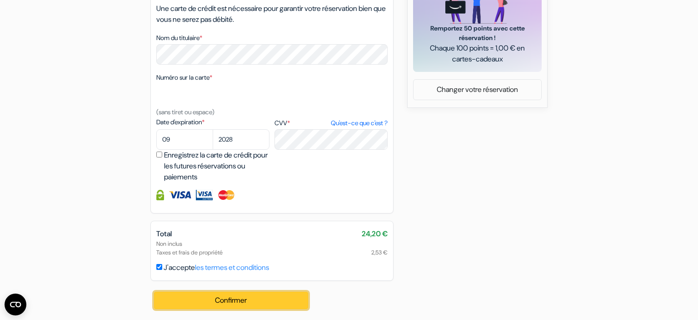
click at [225, 300] on button "Confirmer Loading..." at bounding box center [231, 299] width 154 height 17
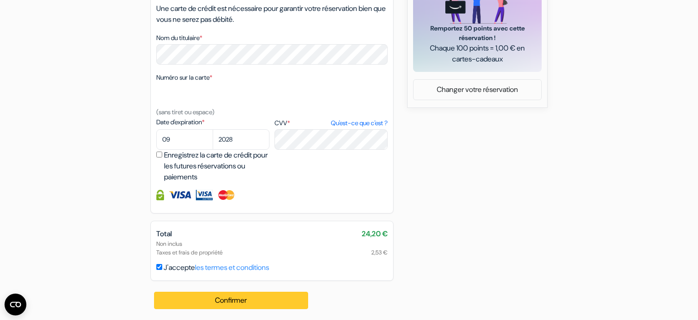
click at [225, 300] on div "Confirmer Loading... Traitement de la demande..." at bounding box center [232, 300] width 162 height 39
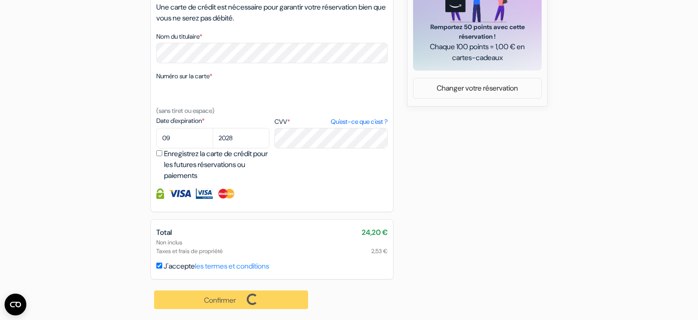
click at [225, 300] on div "Confirmer Loading... Traitement de la demande..." at bounding box center [232, 299] width 162 height 40
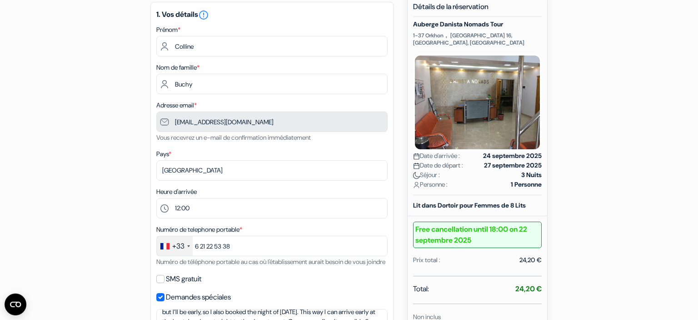
scroll to position [0, 0]
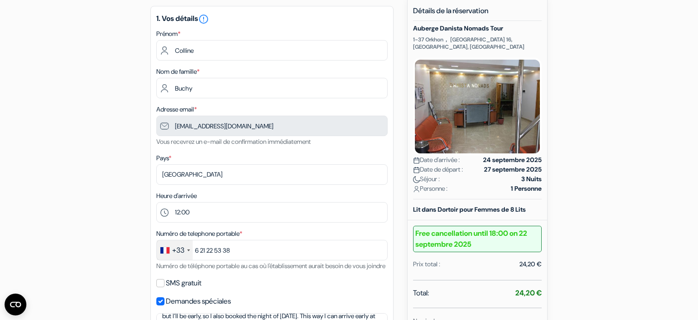
click at [449, 205] on b "Lit dans Dortoir pour Femmes de 8 Lits" at bounding box center [469, 209] width 113 height 8
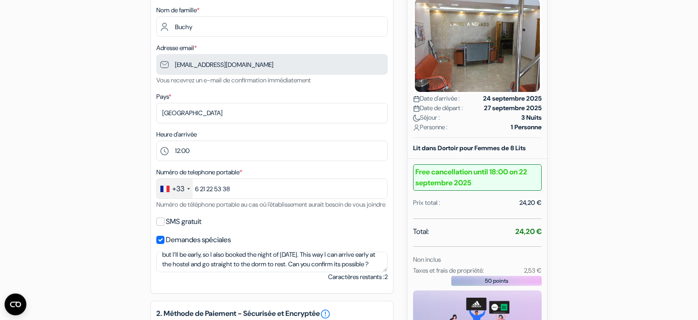
click at [449, 176] on b "Free cancellation until 18:00 on 22 septembre 2025" at bounding box center [477, 177] width 129 height 26
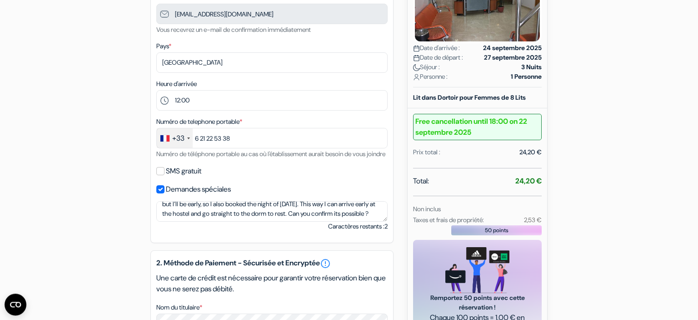
scroll to position [199, 0]
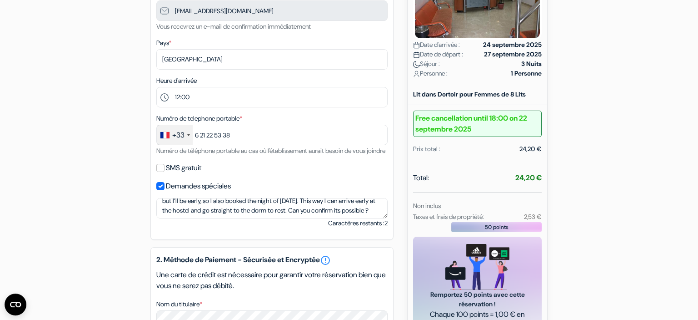
click at [449, 176] on div "Total: 24,20 €" at bounding box center [477, 178] width 129 height 13
drag, startPoint x: 454, startPoint y: 200, endPoint x: 532, endPoint y: 197, distance: 78.3
click at [532, 200] on div "Non inclus" at bounding box center [478, 205] width 140 height 11
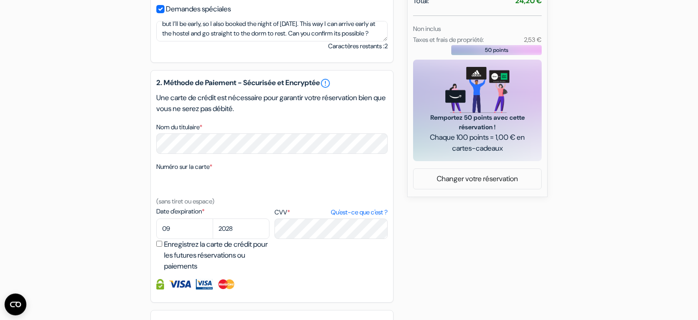
scroll to position [411, 0]
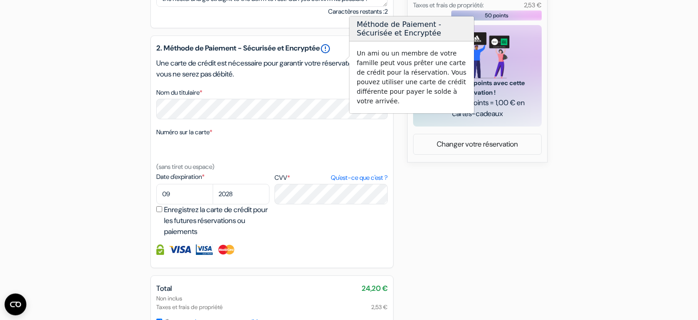
click at [331, 54] on link "error_outline" at bounding box center [325, 48] width 11 height 11
click at [430, 162] on div "add_box Auberge Danista Nomads Tour 1-37 Orkhon， [STREET_ADDRESS] Détails de l'…" at bounding box center [349, 23] width 600 height 702
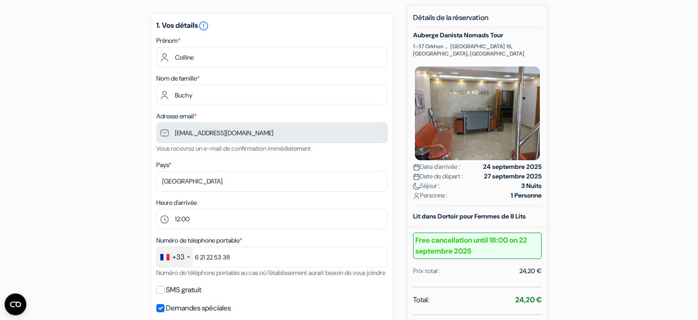
scroll to position [78, 0]
